Goal: Transaction & Acquisition: Subscribe to service/newsletter

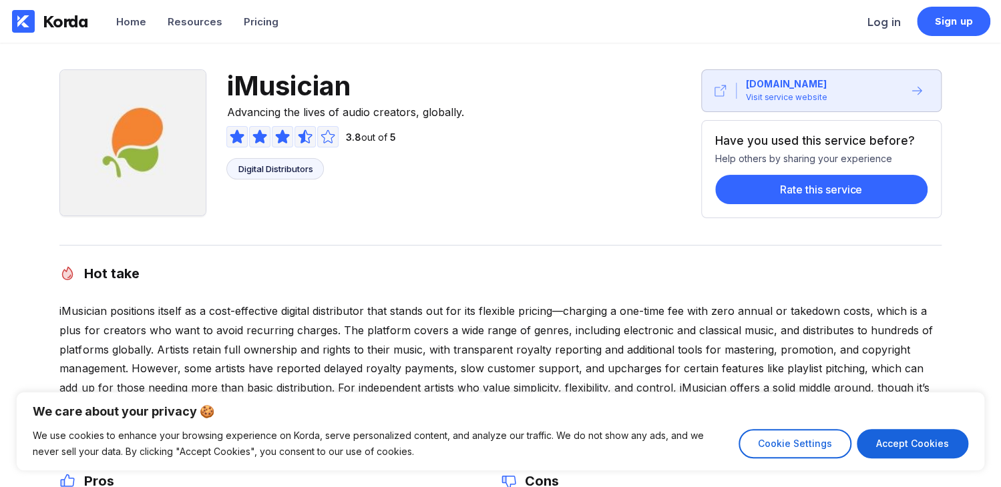
scroll to position [426, 0]
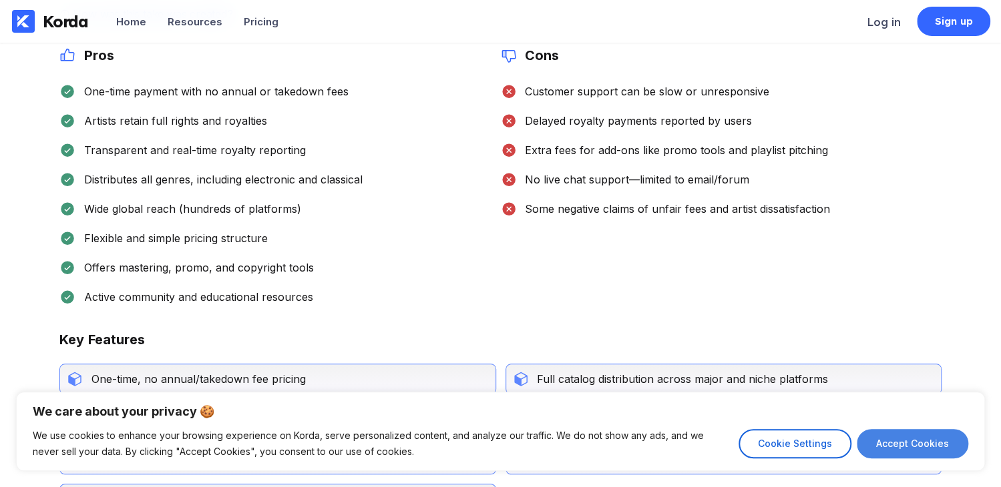
click at [910, 448] on button "Accept Cookies" at bounding box center [911, 443] width 111 height 29
checkbox input "true"
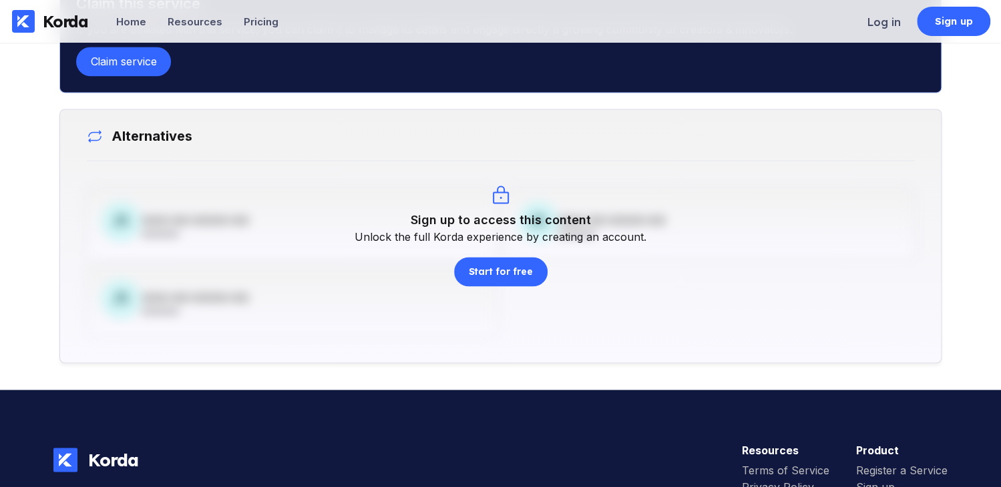
scroll to position [983, 0]
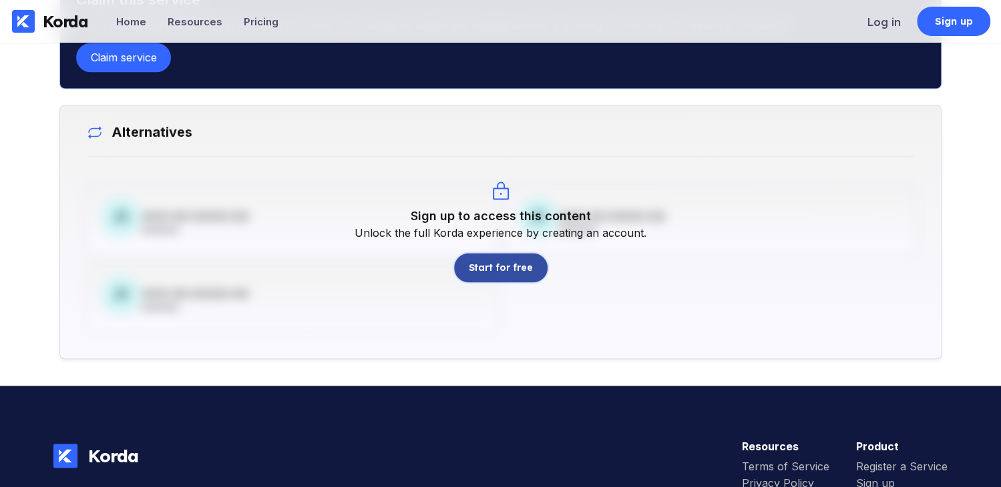
click at [521, 269] on div "Start for free" at bounding box center [500, 267] width 64 height 13
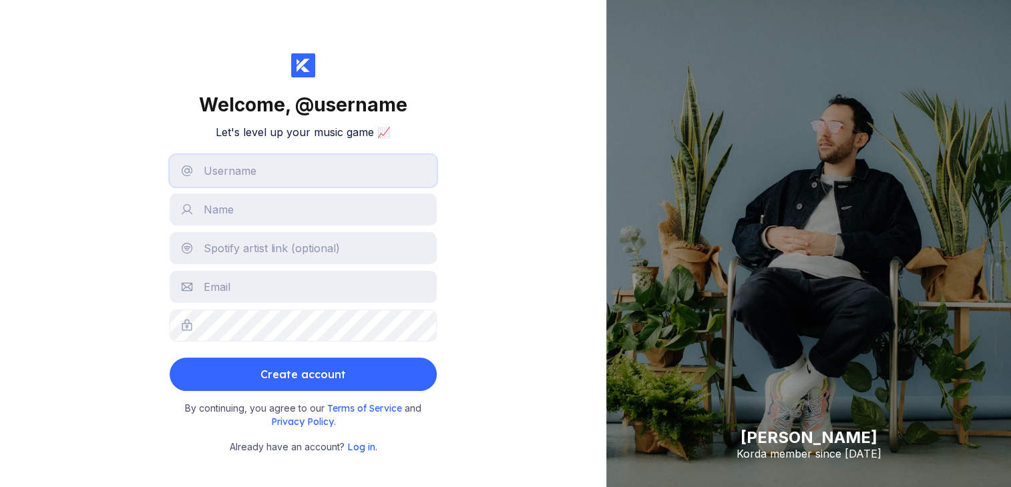
click at [279, 187] on input "text" at bounding box center [303, 171] width 267 height 32
click at [288, 176] on input "text" at bounding box center [303, 171] width 267 height 32
click at [599, 129] on div "Welcome, @ username Let's level up your music game 📈 Create account By continui…" at bounding box center [303, 243] width 606 height 487
